Goal: Check status: Check status

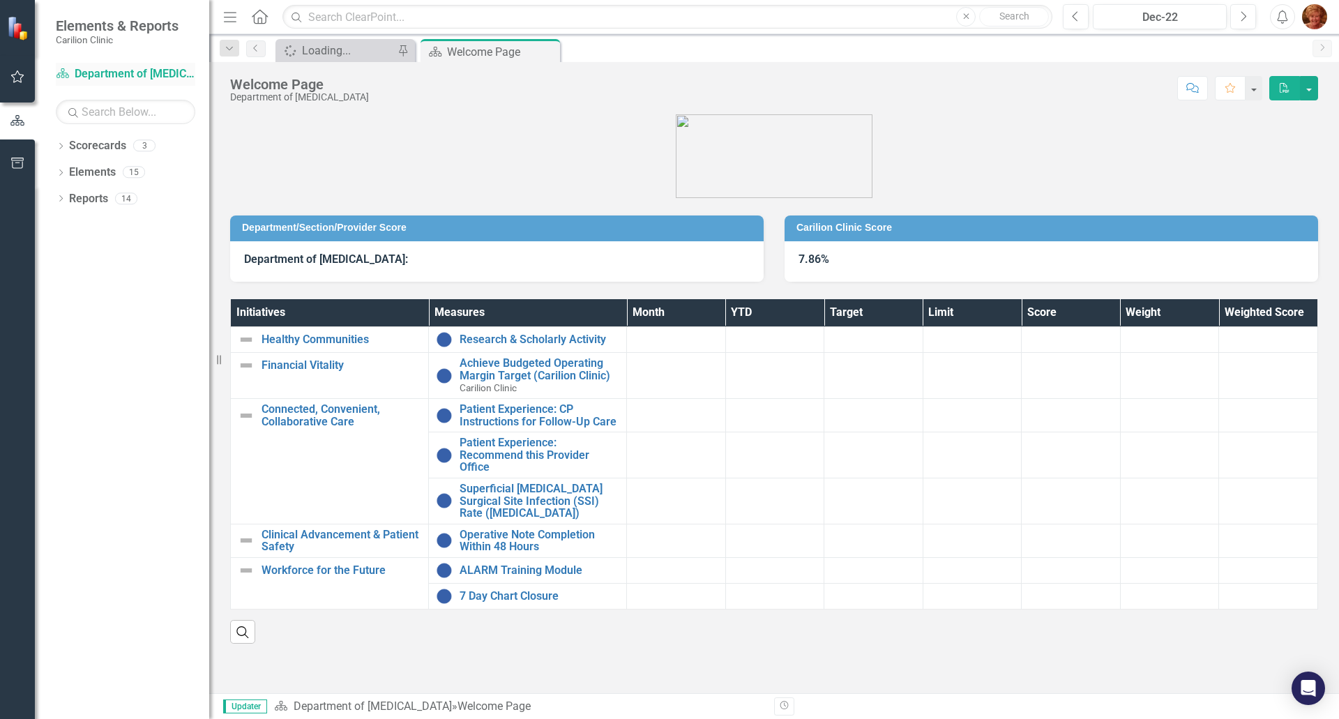
click at [80, 75] on link "Scorecard Department of [MEDICAL_DATA]" at bounding box center [125, 74] width 139 height 16
click at [59, 144] on icon "Dropdown" at bounding box center [61, 148] width 10 height 8
click at [73, 170] on icon "Dropdown" at bounding box center [68, 171] width 10 height 8
click at [119, 225] on link "Department of [MEDICAL_DATA]" at bounding box center [150, 226] width 119 height 16
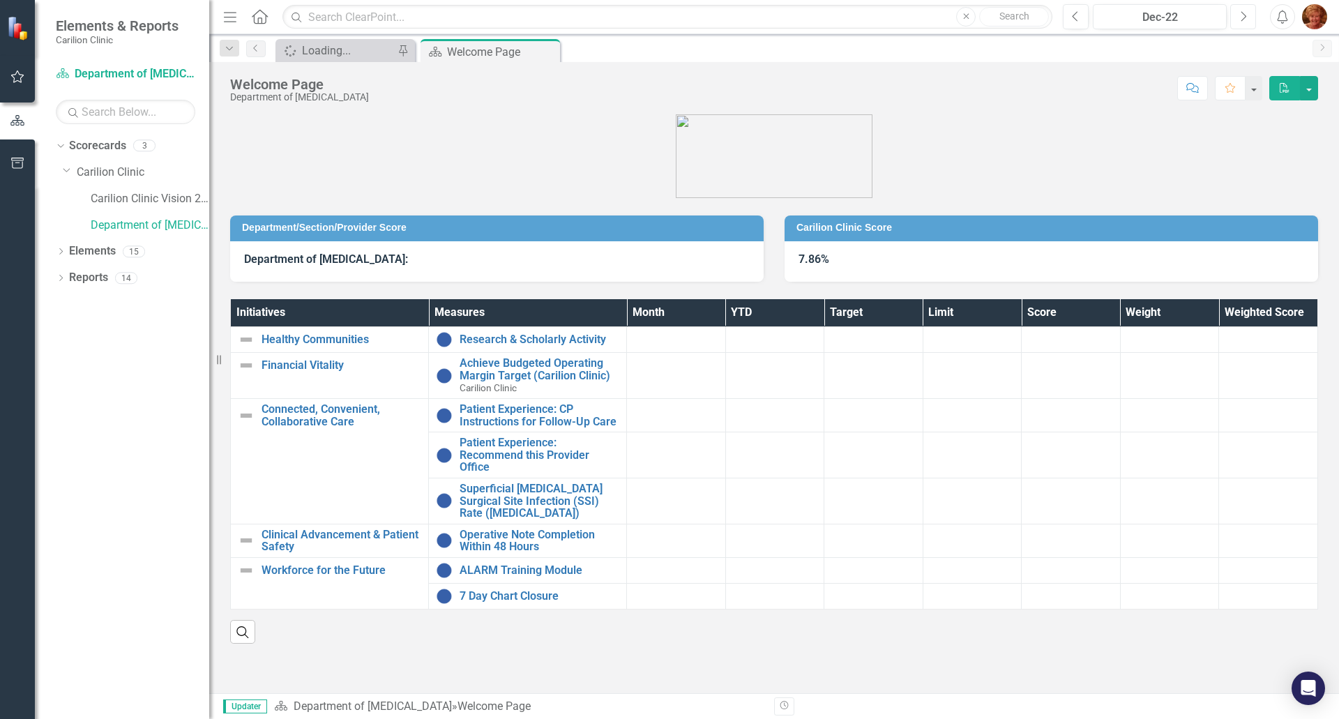
click at [1243, 18] on icon "Next" at bounding box center [1243, 16] width 8 height 13
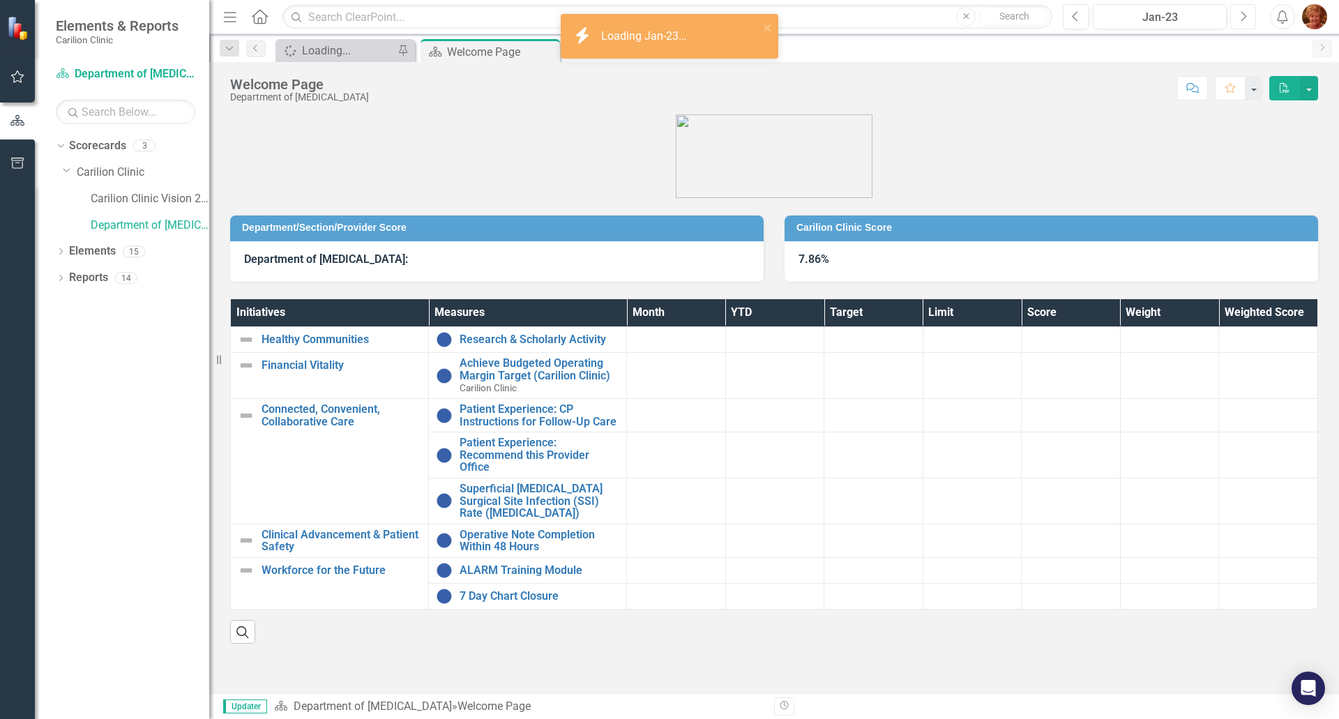
click at [1243, 18] on icon "Next" at bounding box center [1243, 16] width 8 height 13
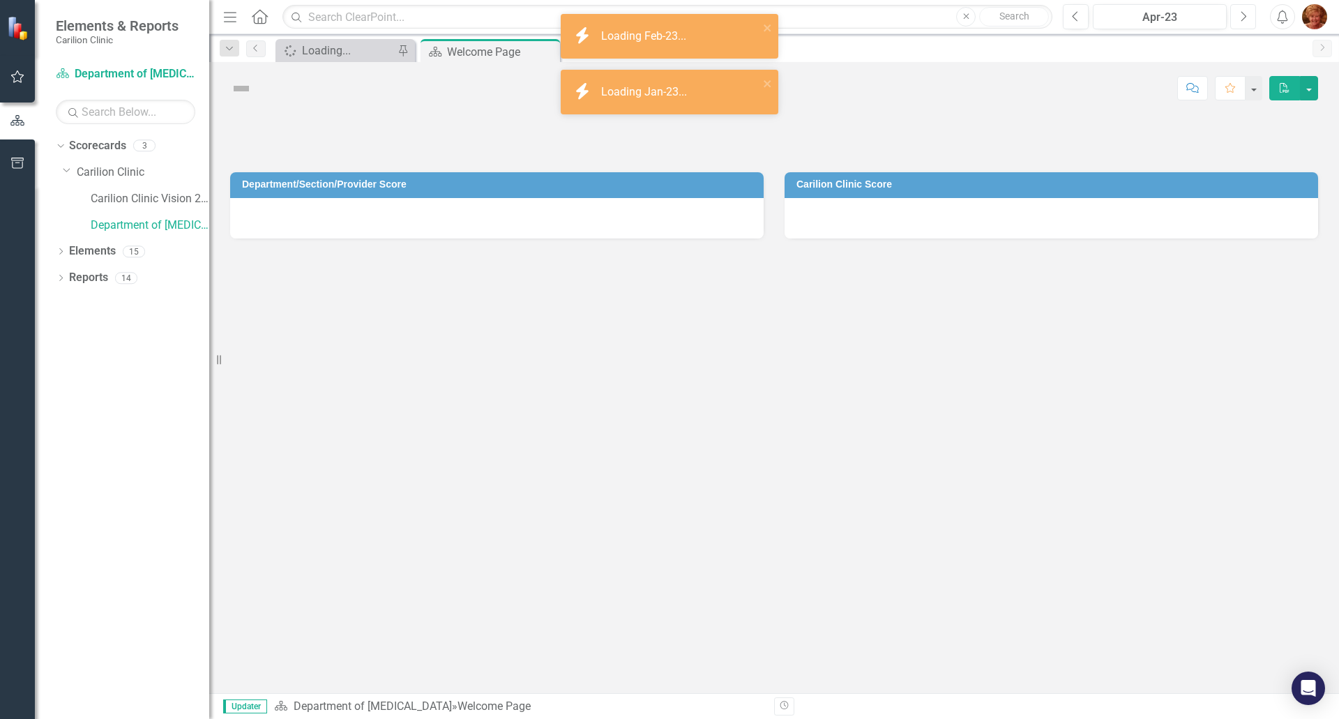
click at [1243, 18] on icon "Next" at bounding box center [1243, 16] width 8 height 13
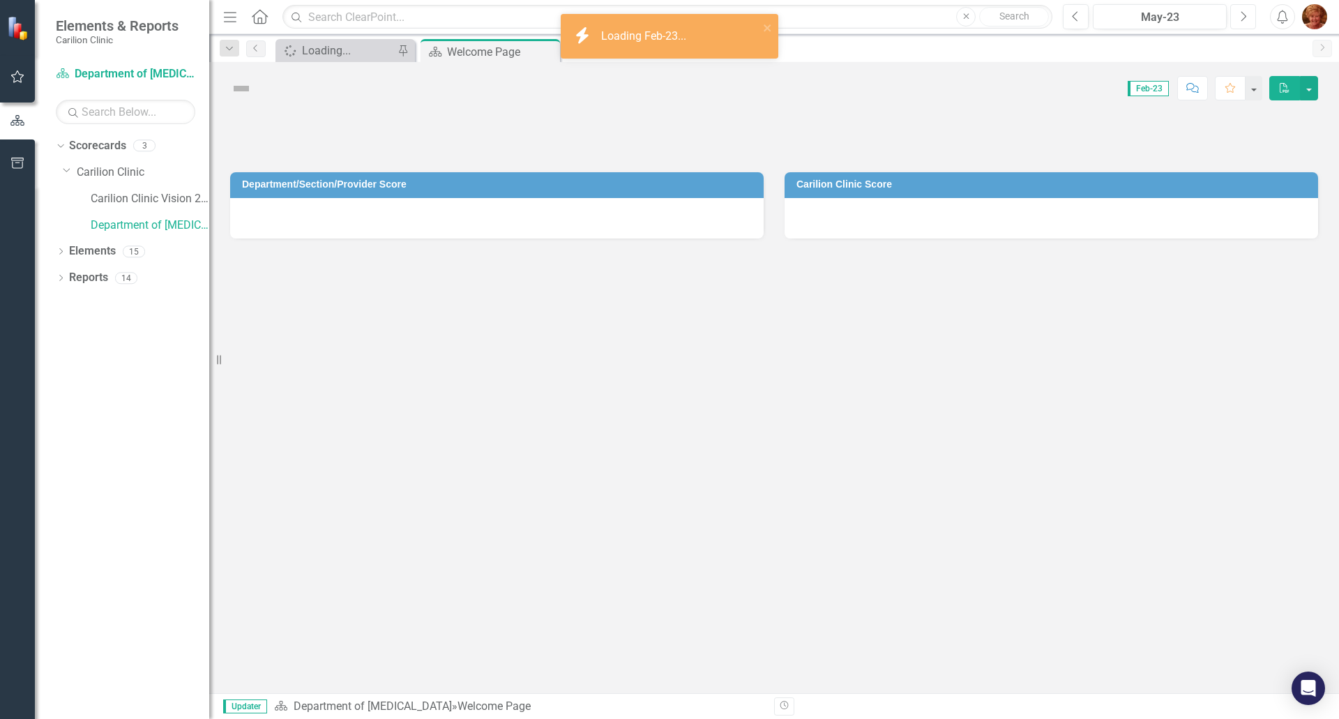
click at [1243, 18] on icon "Next" at bounding box center [1243, 16] width 8 height 13
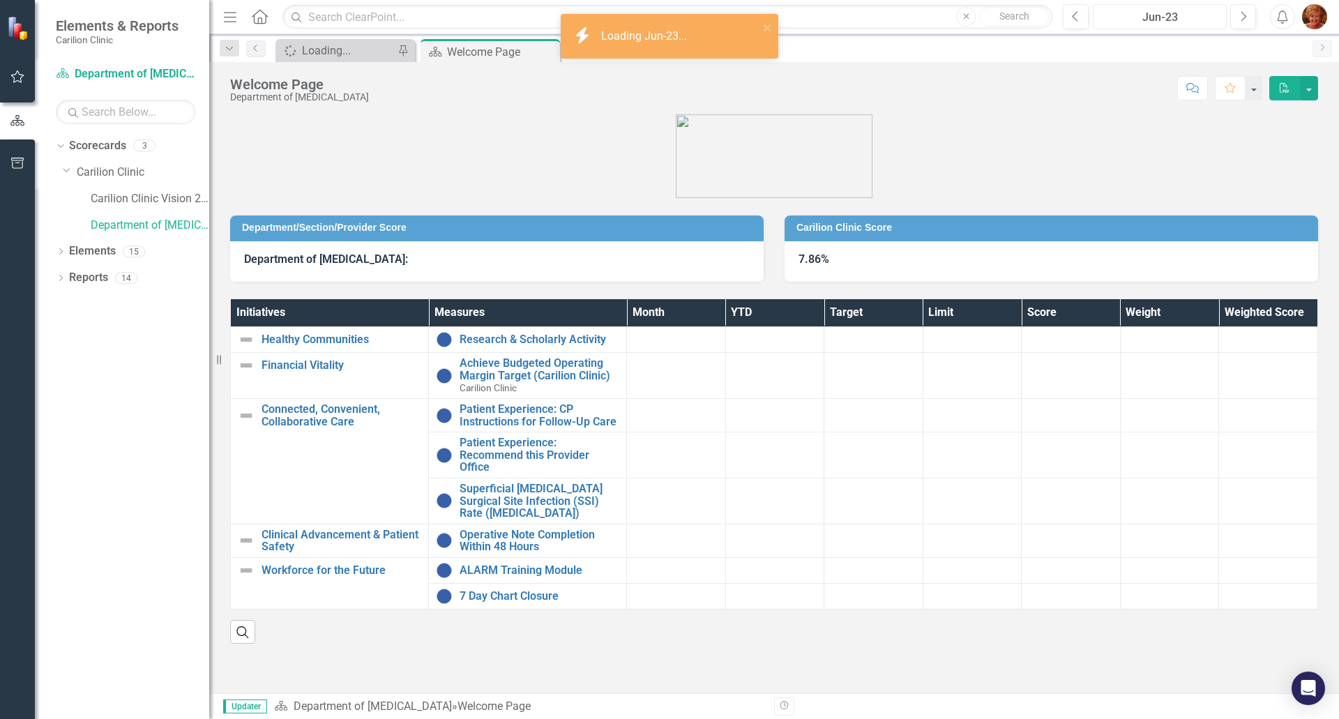
click at [1179, 17] on div "Jun-23" at bounding box center [1160, 17] width 124 height 17
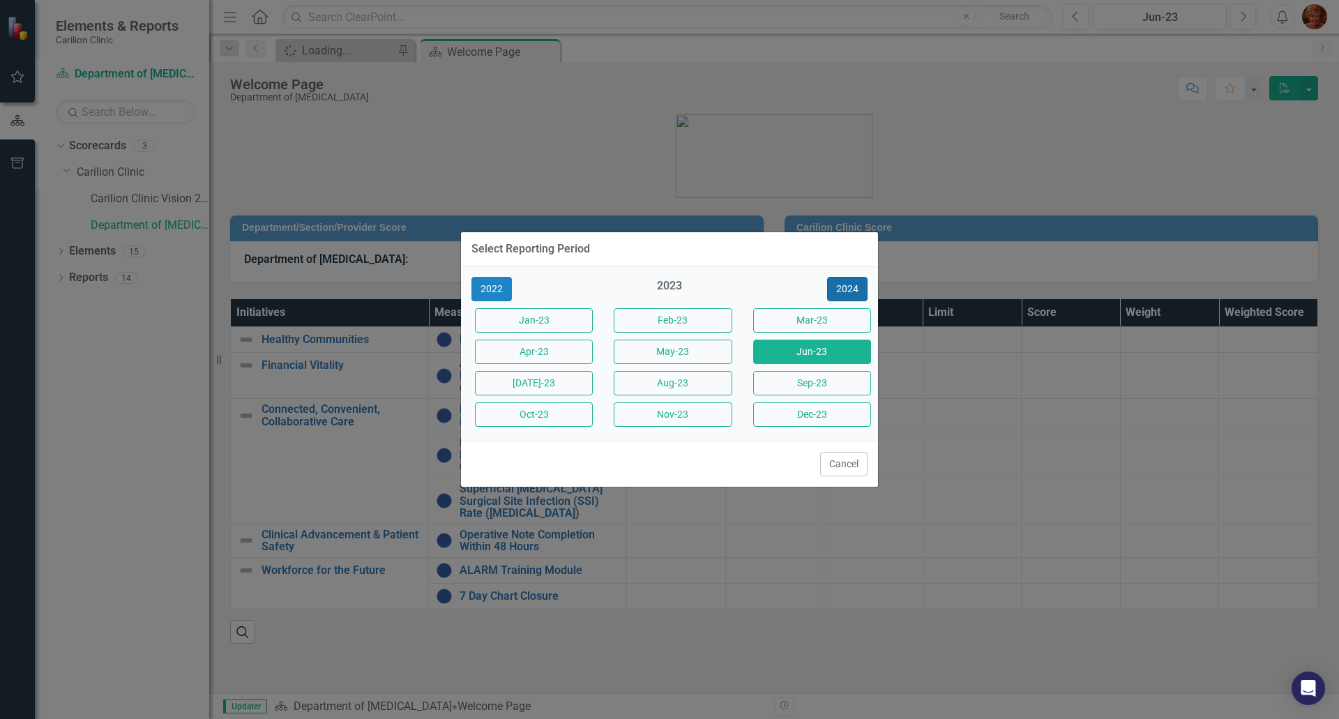
click at [850, 286] on button "2024" at bounding box center [847, 289] width 40 height 24
click at [842, 286] on button "2025" at bounding box center [847, 289] width 40 height 24
click at [701, 387] on button "Aug-25" at bounding box center [673, 383] width 118 height 24
